Goal: Task Accomplishment & Management: Manage account settings

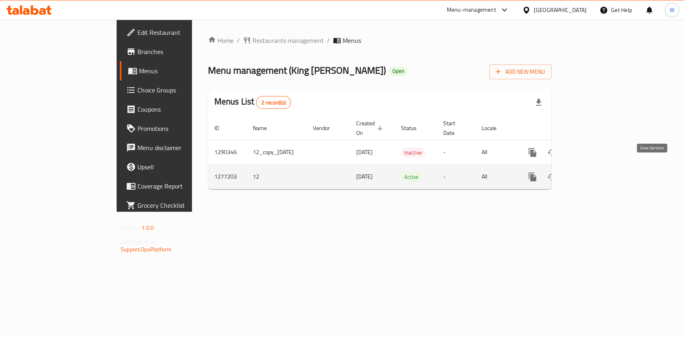
click at [595, 172] on icon "enhanced table" at bounding box center [590, 177] width 10 height 10
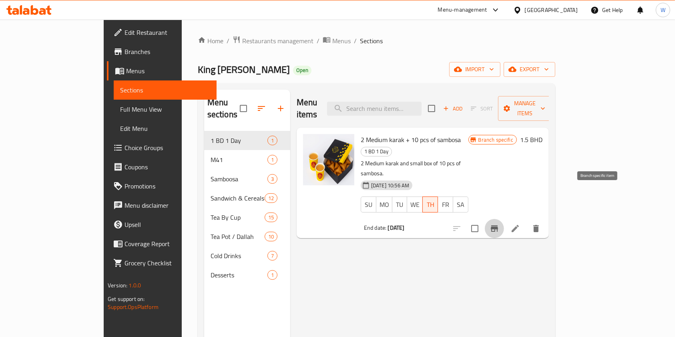
click at [504, 219] on button "Branch-specific-item" at bounding box center [494, 228] width 19 height 19
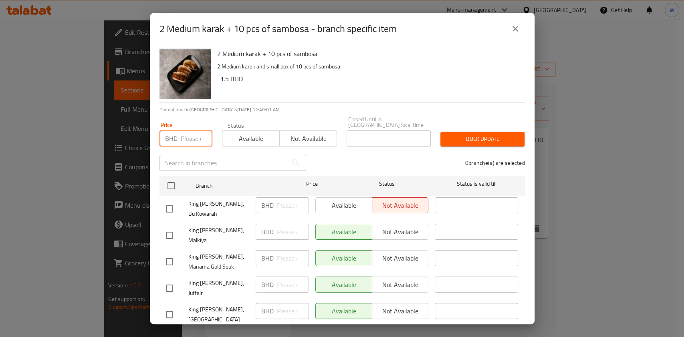
click at [191, 131] on input "number" at bounding box center [197, 139] width 32 height 16
paste input "2e10"
type input "2e10"
click at [517, 29] on icon "close" at bounding box center [515, 29] width 10 height 10
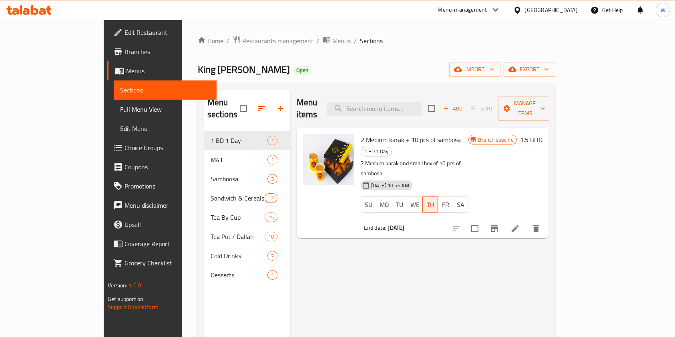
click at [504, 219] on button "Branch-specific-item" at bounding box center [494, 228] width 19 height 19
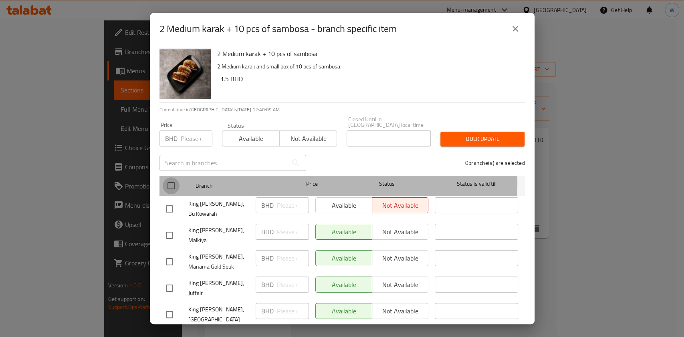
drag, startPoint x: 169, startPoint y: 178, endPoint x: 187, endPoint y: 161, distance: 24.4
click at [169, 178] on input "checkbox" at bounding box center [171, 185] width 17 height 17
checkbox input "true"
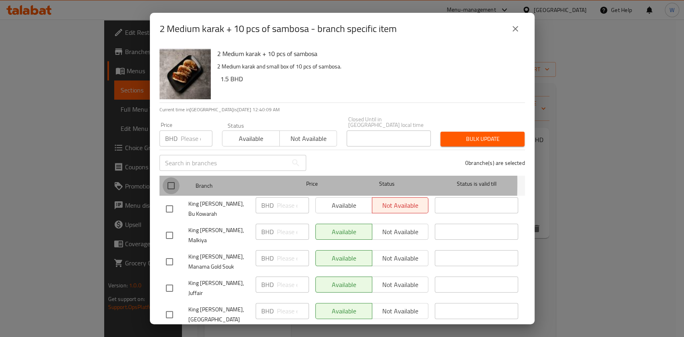
checkbox input "true"
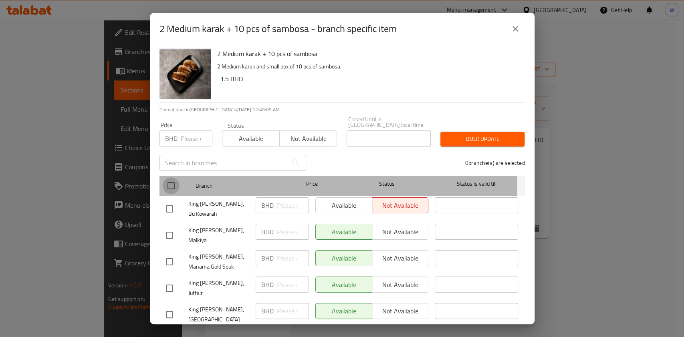
checkbox input "true"
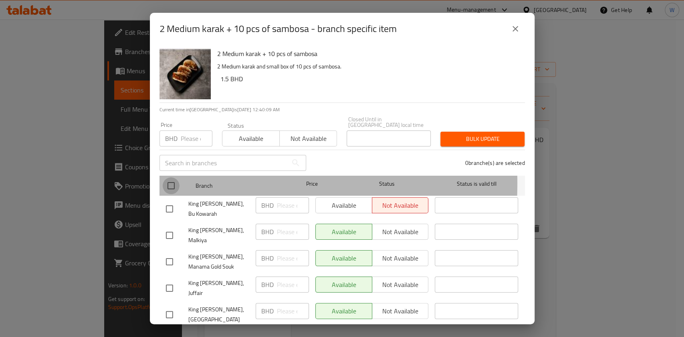
checkbox input "true"
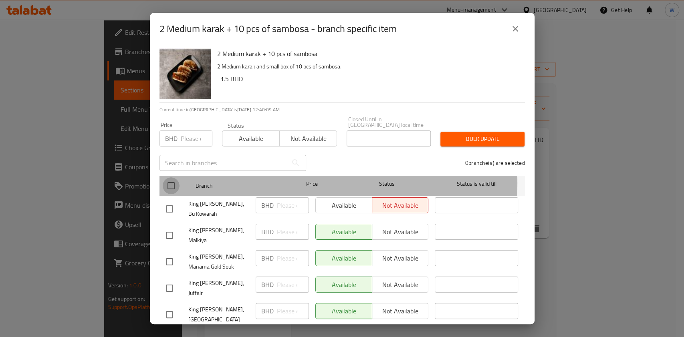
checkbox input "true"
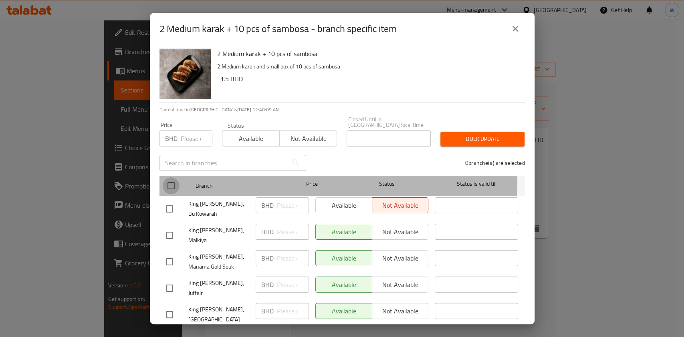
checkbox input "true"
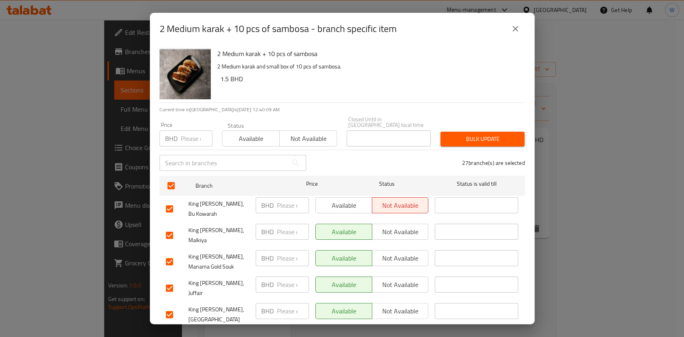
click at [244, 133] on span "Available" at bounding box center [251, 139] width 51 height 12
click at [456, 136] on span "Bulk update" at bounding box center [482, 139] width 71 height 10
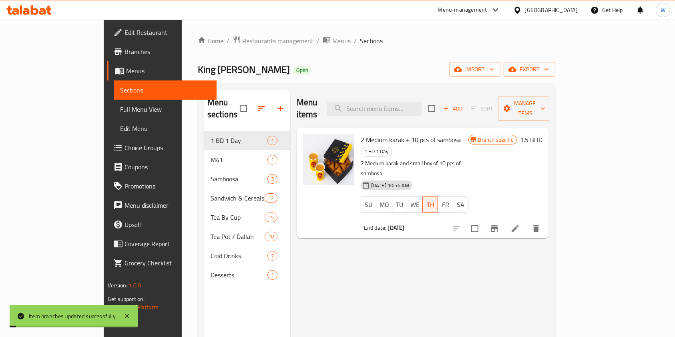
click at [549, 248] on div "Menu items Add Sort Manage items 2 Medium karak + 10 pcs of sambosa 1 BD 1 Day …" at bounding box center [419, 258] width 259 height 337
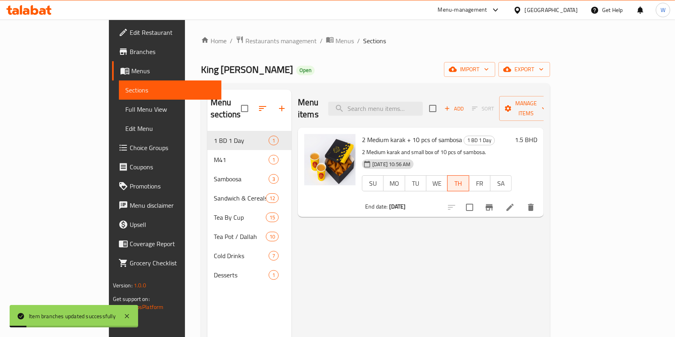
click at [515, 203] on icon at bounding box center [511, 208] width 10 height 10
